Goal: Information Seeking & Learning: Learn about a topic

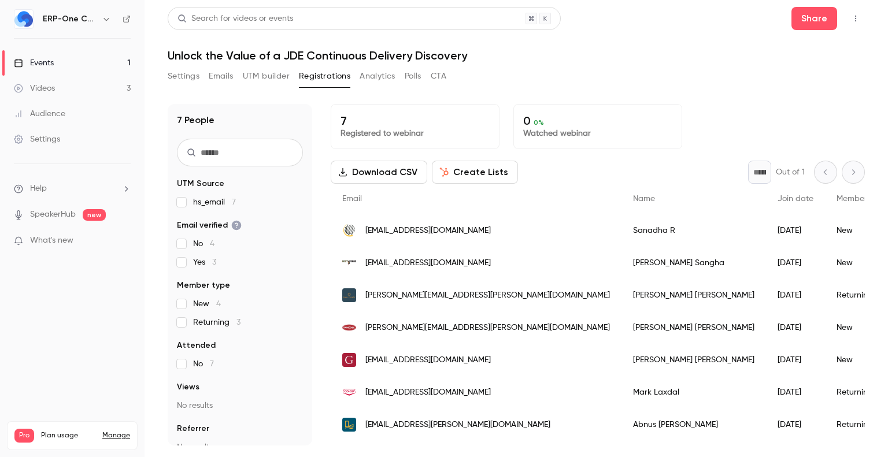
click at [366, 74] on button "Analytics" at bounding box center [377, 76] width 36 height 18
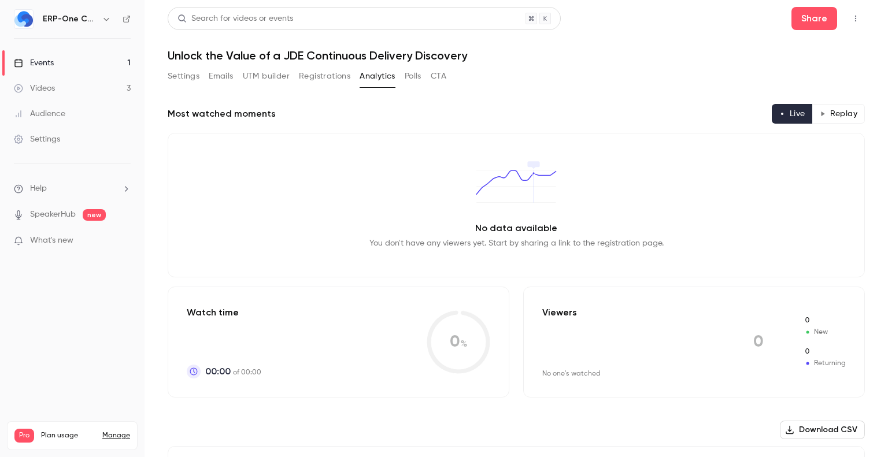
click at [42, 92] on div "Videos" at bounding box center [34, 89] width 41 height 12
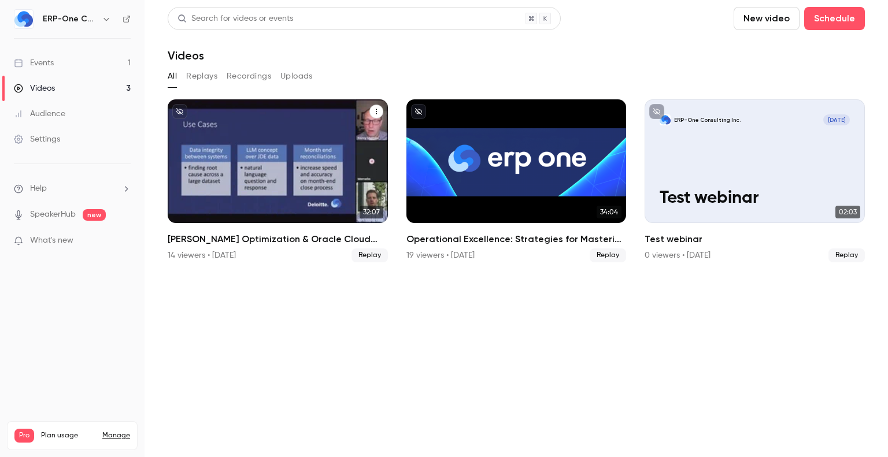
click at [277, 169] on div "JD Edwards Optimization & Oracle Cloud Migration: Expert Webinar with Deloitte" at bounding box center [278, 161] width 220 height 124
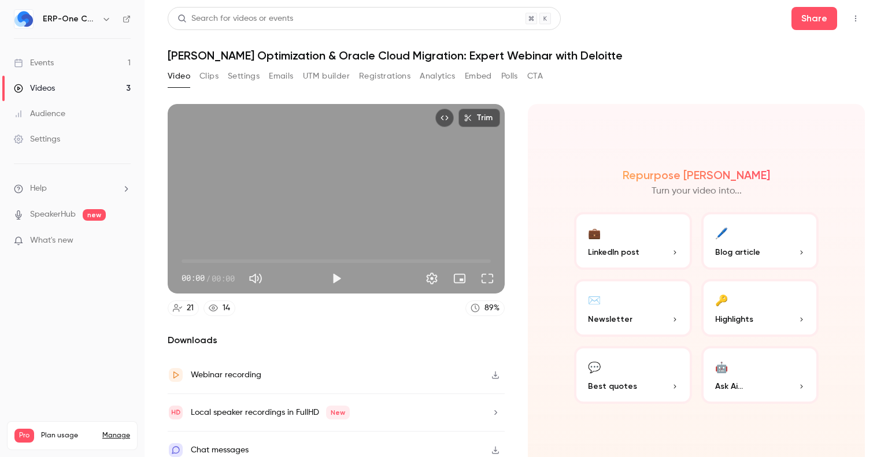
click at [434, 77] on button "Analytics" at bounding box center [437, 76] width 36 height 18
